Goal: Task Accomplishment & Management: Use online tool/utility

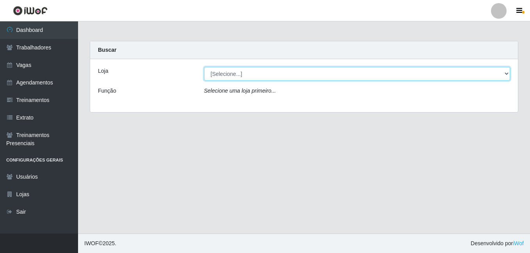
click at [236, 70] on select "[Selecione...] [GEOGRAPHIC_DATA] - [DATE][GEOGRAPHIC_DATA]" at bounding box center [357, 74] width 306 height 14
select select "471"
click at [204, 67] on select "[Selecione...] [GEOGRAPHIC_DATA] - [DATE][GEOGRAPHIC_DATA]" at bounding box center [357, 74] width 306 height 14
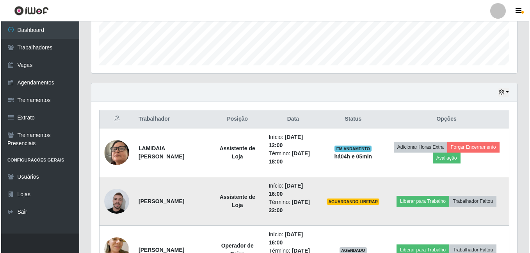
scroll to position [272, 0]
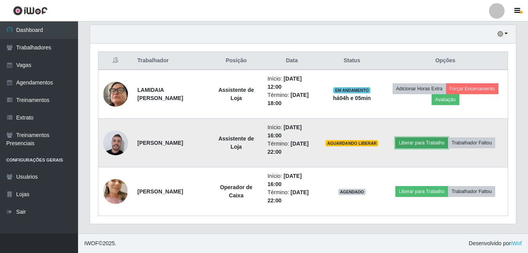
click at [413, 142] on button "Liberar para Trabalho" at bounding box center [421, 143] width 53 height 11
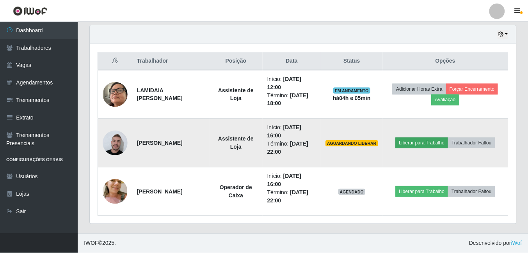
scroll to position [162, 422]
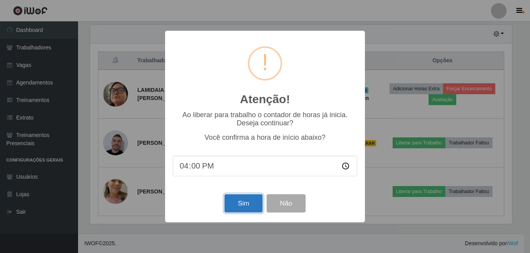
click at [237, 209] on button "Sim" at bounding box center [243, 204] width 38 height 18
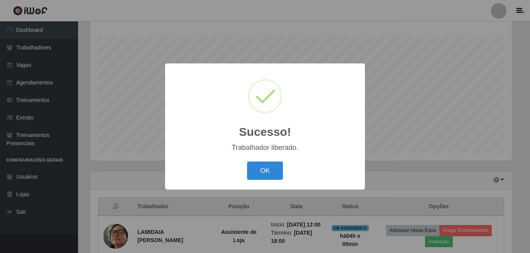
drag, startPoint x: 269, startPoint y: 175, endPoint x: 370, endPoint y: 171, distance: 101.5
click at [269, 175] on button "OK" at bounding box center [265, 171] width 36 height 18
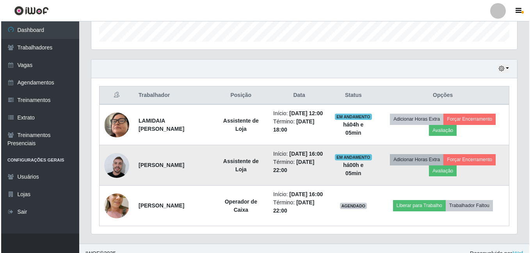
scroll to position [272, 0]
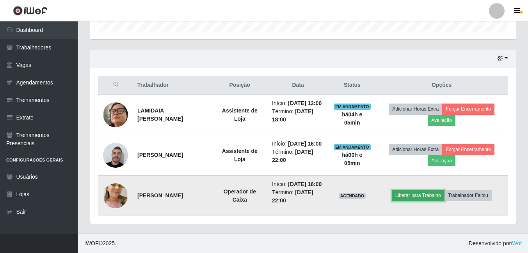
click at [411, 195] on button "Liberar para Trabalho" at bounding box center [417, 195] width 53 height 11
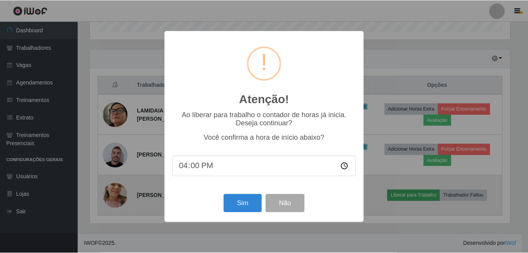
scroll to position [162, 422]
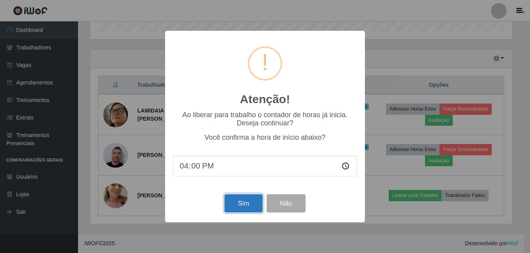
click at [246, 207] on button "Sim" at bounding box center [243, 204] width 38 height 18
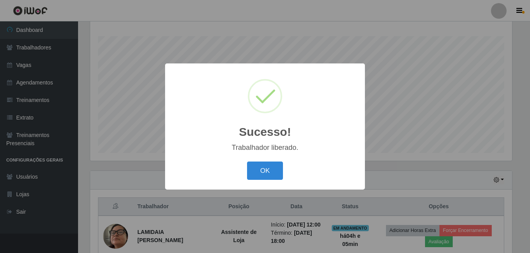
click at [247, 162] on button "OK" at bounding box center [265, 171] width 36 height 18
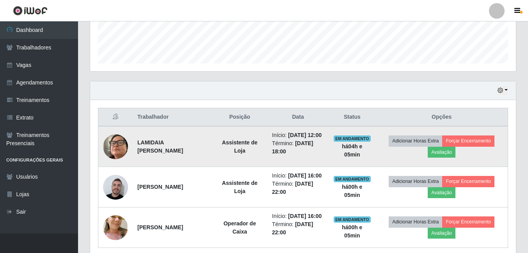
scroll to position [272, 0]
